Goal: Transaction & Acquisition: Purchase product/service

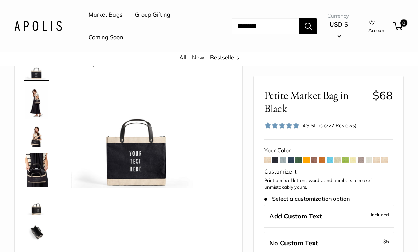
click at [105, 12] on link "Market Bags" at bounding box center [105, 15] width 34 height 11
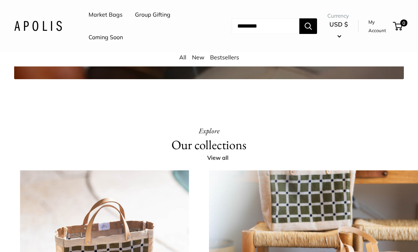
scroll to position [1256, 0]
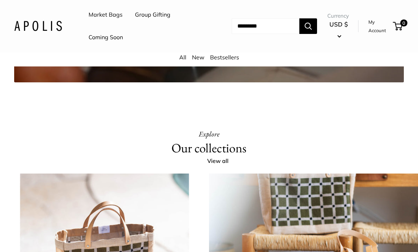
click at [183, 57] on link "All" at bounding box center [182, 57] width 7 height 7
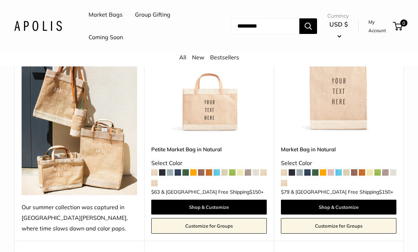
scroll to position [138, 0]
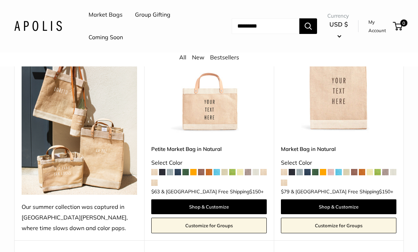
click at [208, 171] on span at bounding box center [209, 172] width 6 height 6
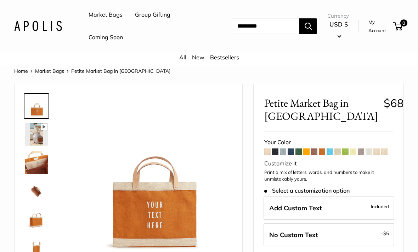
click at [269, 152] on span at bounding box center [267, 152] width 6 height 6
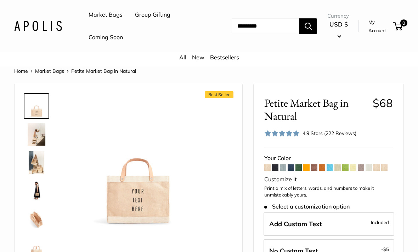
click at [41, 131] on img at bounding box center [36, 134] width 23 height 23
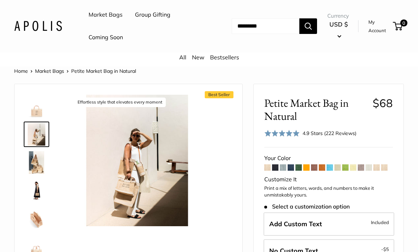
click at [36, 189] on img at bounding box center [36, 191] width 23 height 23
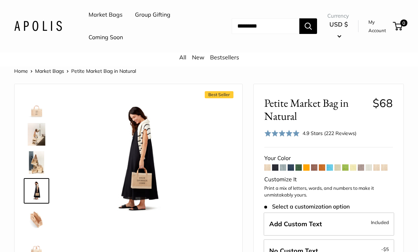
click at [39, 217] on img at bounding box center [36, 219] width 23 height 23
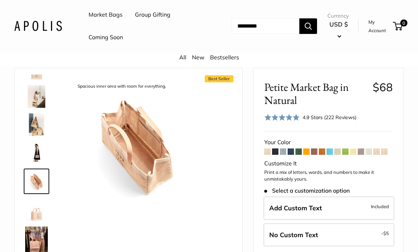
scroll to position [17, 0]
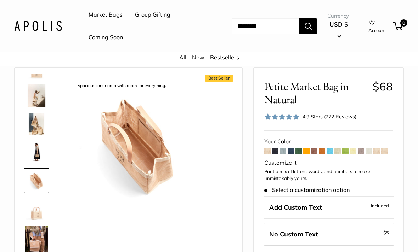
click at [276, 151] on span at bounding box center [275, 151] width 6 height 6
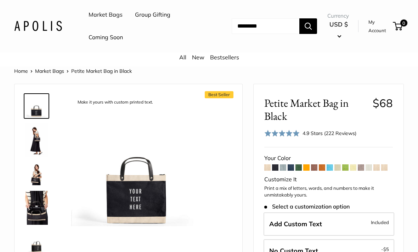
click at [289, 166] on span at bounding box center [290, 168] width 6 height 6
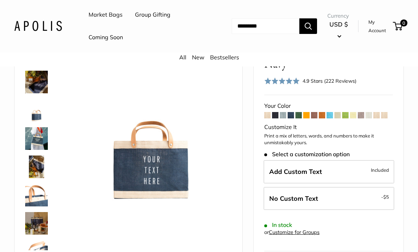
scroll to position [53, 0]
click at [379, 168] on span "Included" at bounding box center [379, 170] width 18 height 8
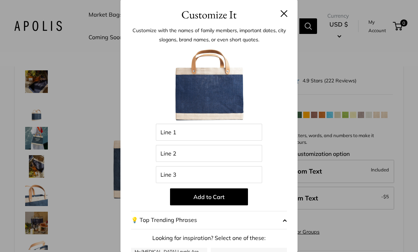
click at [283, 221] on span "button" at bounding box center [284, 220] width 4 height 11
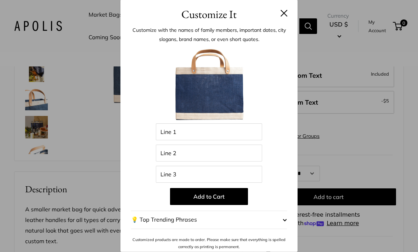
scroll to position [151, 0]
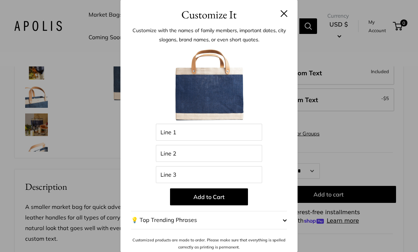
click at [279, 230] on button "💡 Top Trending Phrases" at bounding box center [209, 220] width 156 height 18
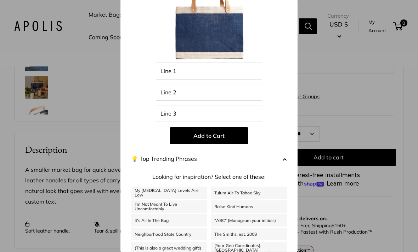
scroll to position [189, 0]
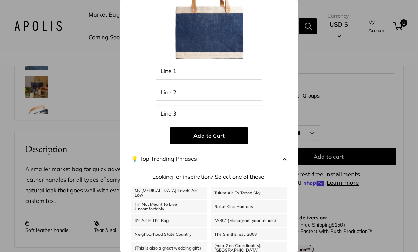
click at [280, 162] on button "💡 Top Trending Phrases" at bounding box center [209, 159] width 156 height 18
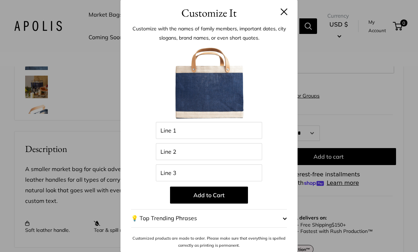
scroll to position [0, 0]
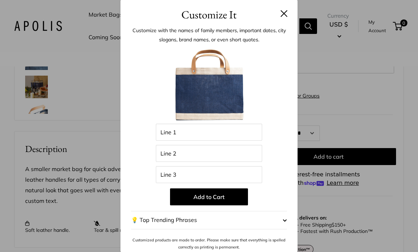
click at [396, 55] on div "Customize It Customize with the names of family members, important dates, city …" at bounding box center [209, 126] width 418 height 252
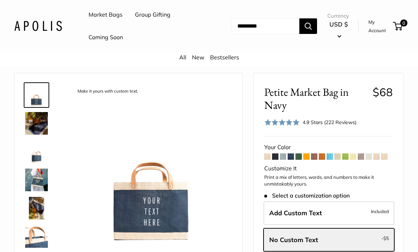
scroll to position [12, 0]
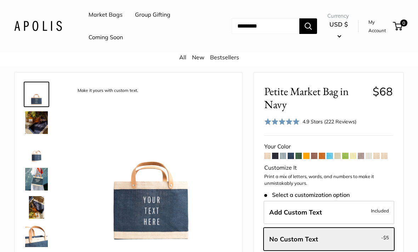
click at [298, 155] on span at bounding box center [298, 156] width 6 height 6
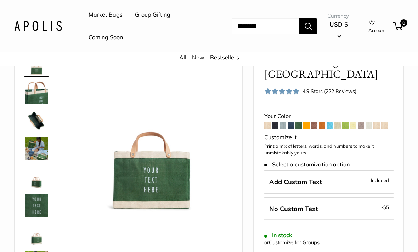
scroll to position [42, 0]
click at [309, 123] on span at bounding box center [306, 126] width 6 height 6
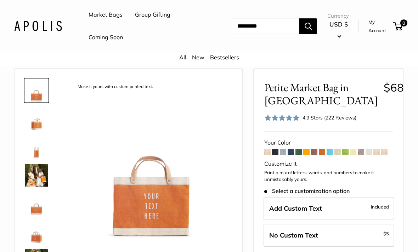
scroll to position [17, 0]
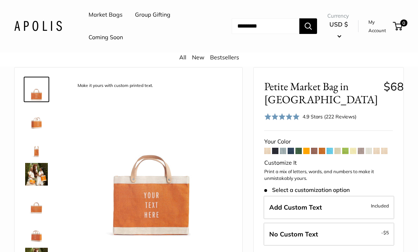
click at [316, 149] on span at bounding box center [314, 151] width 6 height 6
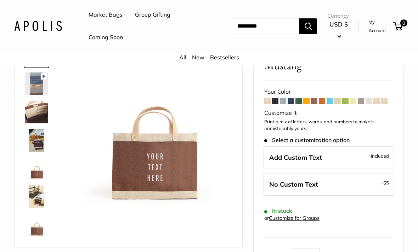
scroll to position [47, 0]
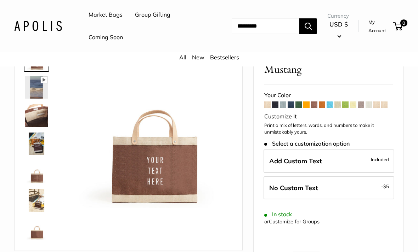
click at [325, 103] on span at bounding box center [321, 105] width 6 height 6
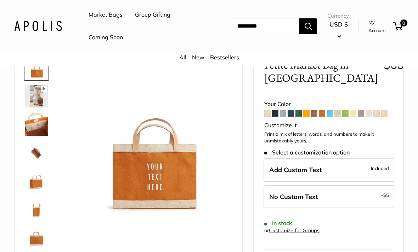
scroll to position [32, 0]
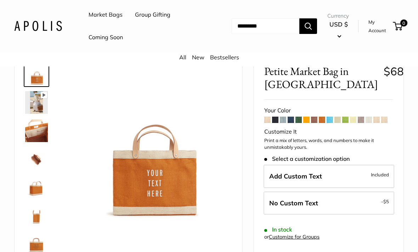
click at [339, 120] on span at bounding box center [337, 120] width 6 height 6
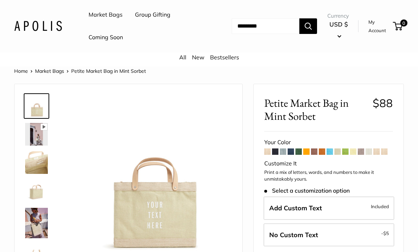
click at [352, 153] on span at bounding box center [353, 152] width 6 height 6
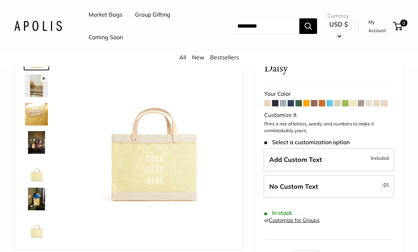
scroll to position [48, 0]
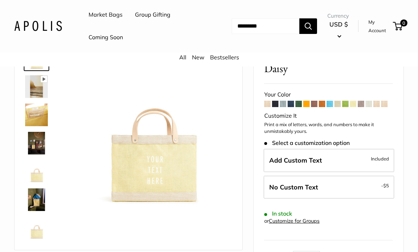
click at [376, 102] on span at bounding box center [376, 104] width 6 height 6
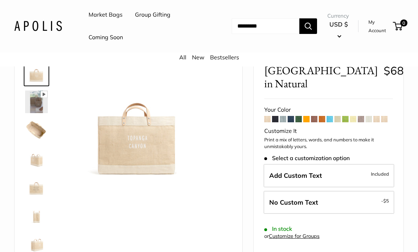
scroll to position [32, 0]
click at [292, 117] on span at bounding box center [290, 119] width 6 height 6
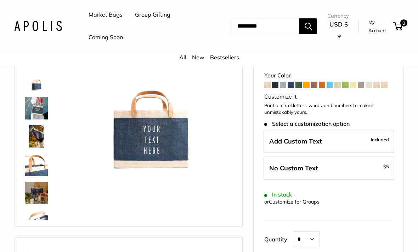
scroll to position [82, 0]
click at [39, 108] on img at bounding box center [36, 108] width 23 height 23
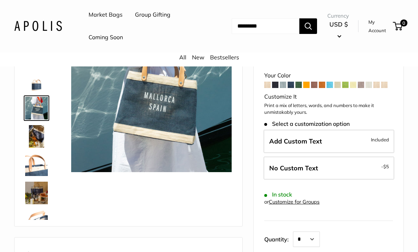
click at [35, 137] on img at bounding box center [36, 136] width 23 height 23
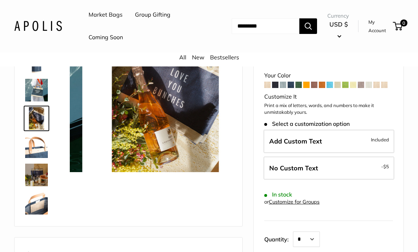
scroll to position [22, 0]
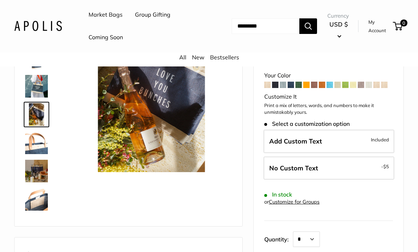
click at [38, 115] on img at bounding box center [36, 114] width 23 height 23
click at [39, 85] on img at bounding box center [36, 86] width 23 height 23
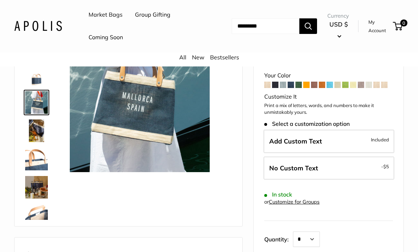
scroll to position [0, 0]
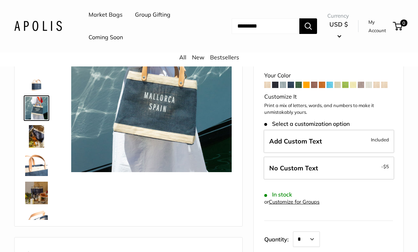
click at [34, 162] on img at bounding box center [36, 165] width 23 height 23
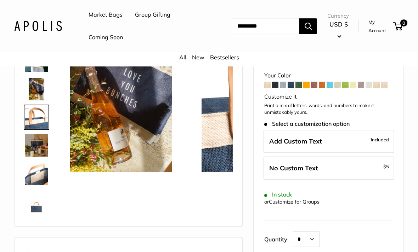
scroll to position [50, 0]
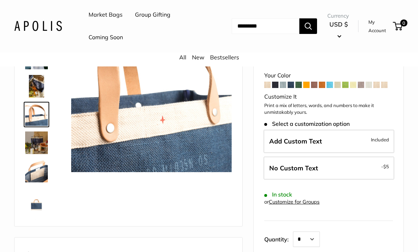
click at [32, 195] on img at bounding box center [36, 199] width 23 height 23
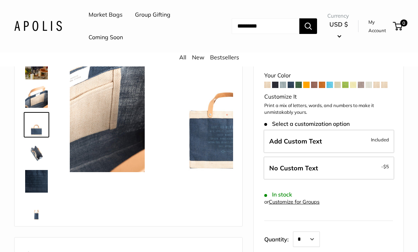
scroll to position [135, 0]
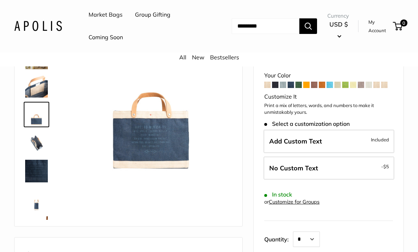
click at [41, 200] on img at bounding box center [36, 199] width 23 height 23
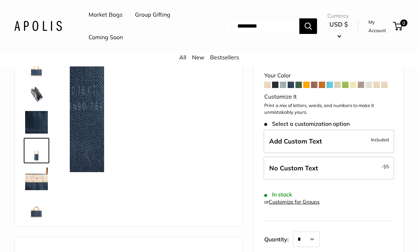
scroll to position [187, 0]
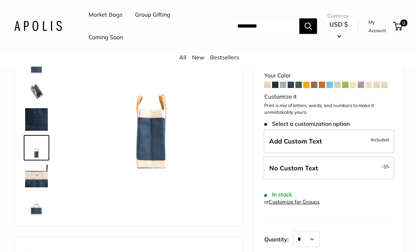
click at [36, 209] on img at bounding box center [36, 204] width 23 height 23
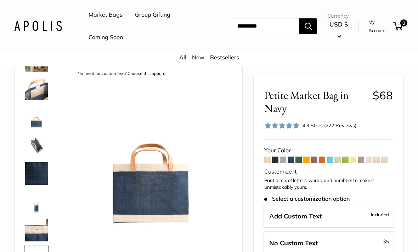
scroll to position [0, 0]
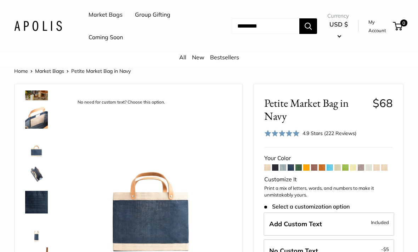
click at [45, 117] on img at bounding box center [36, 117] width 23 height 23
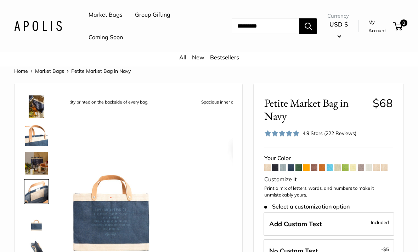
scroll to position [107, 0]
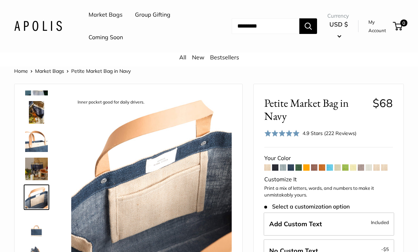
click at [42, 164] on img at bounding box center [36, 169] width 23 height 23
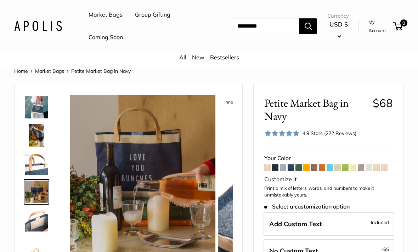
scroll to position [79, 0]
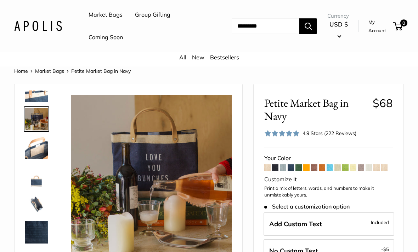
click at [40, 147] on img at bounding box center [36, 147] width 23 height 23
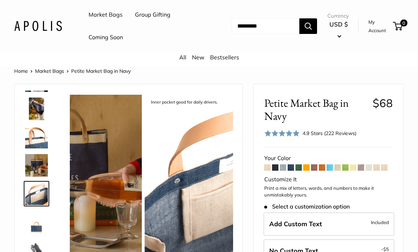
scroll to position [107, 0]
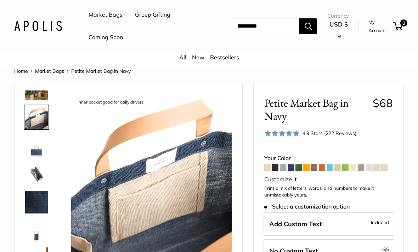
click at [40, 171] on img at bounding box center [36, 174] width 23 height 23
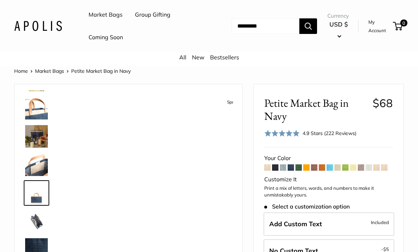
scroll to position [135, 0]
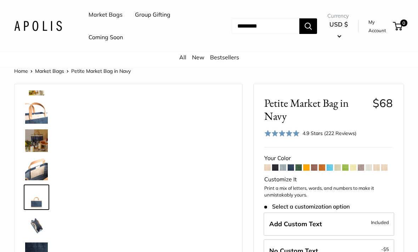
click at [36, 114] on img at bounding box center [36, 112] width 23 height 23
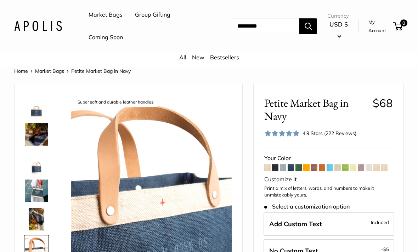
scroll to position [0, 0]
click at [31, 132] on img at bounding box center [36, 134] width 23 height 23
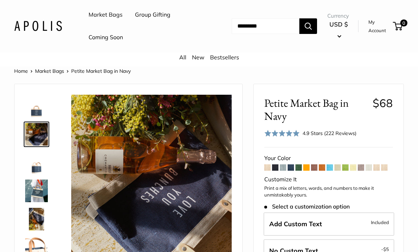
click at [32, 106] on img at bounding box center [36, 106] width 23 height 23
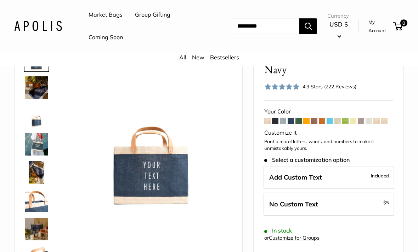
scroll to position [48, 0]
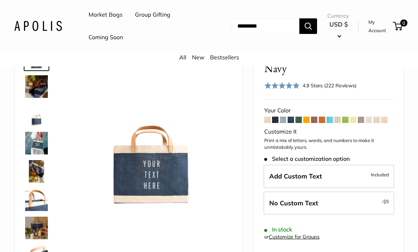
click at [381, 177] on label "Add Custom Text Included" at bounding box center [328, 176] width 131 height 23
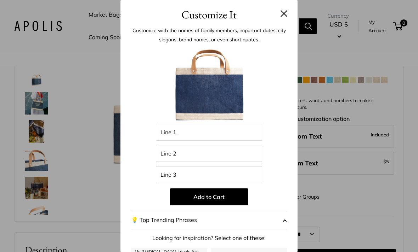
scroll to position [0, 0]
click at [407, 218] on div "Customize It Customize with the names of family members, important dates, city …" at bounding box center [209, 126] width 418 height 252
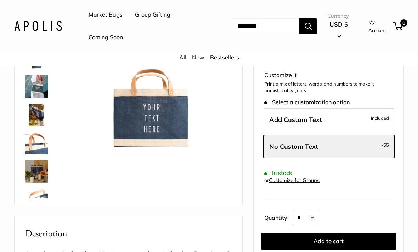
scroll to position [102, 0]
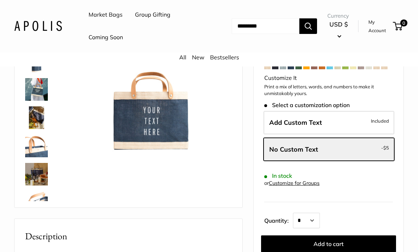
click at [375, 117] on span "Included" at bounding box center [379, 121] width 18 height 8
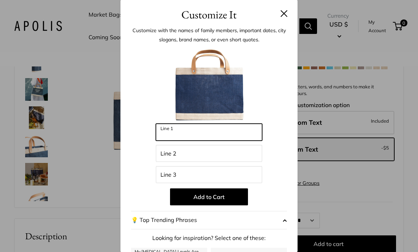
click at [187, 133] on input "Line 1" at bounding box center [209, 132] width 106 height 17
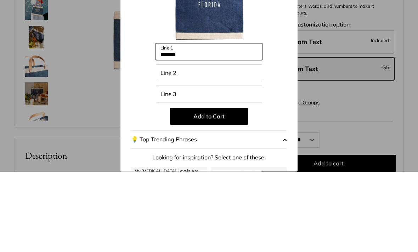
type input "*******"
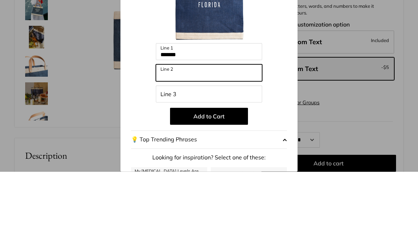
click at [173, 145] on input "Line 2" at bounding box center [209, 153] width 106 height 17
type input "******"
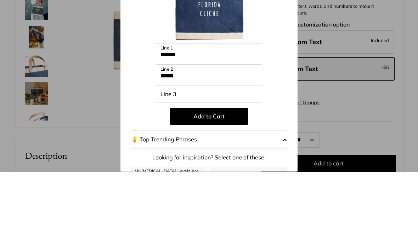
scroll to position [182, 0]
